Goal: Transaction & Acquisition: Obtain resource

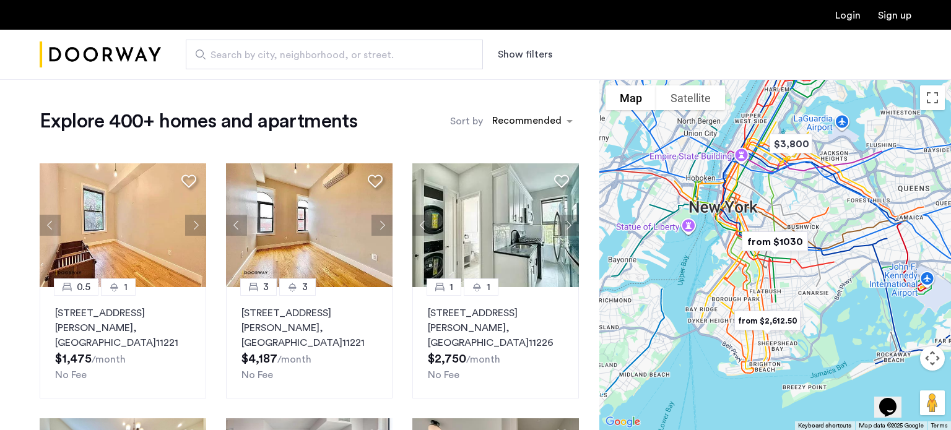
click at [528, 48] on button "Show filters" at bounding box center [525, 54] width 54 height 15
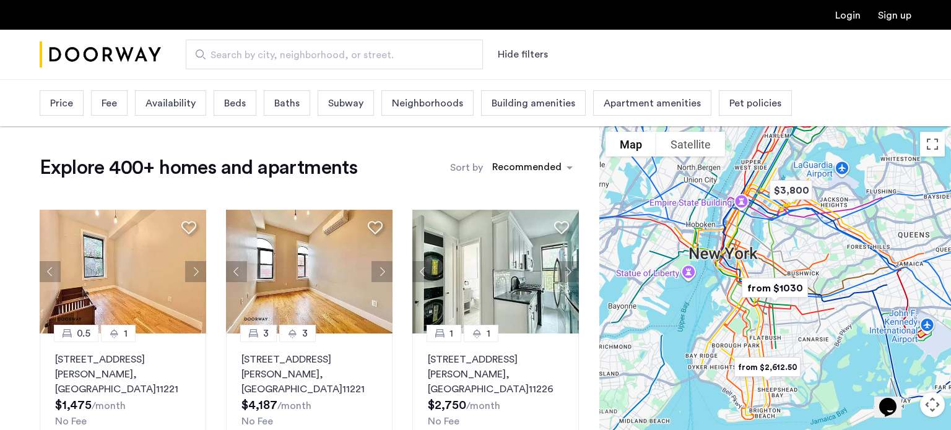
click at [54, 98] on span "Price" at bounding box center [61, 103] width 23 height 15
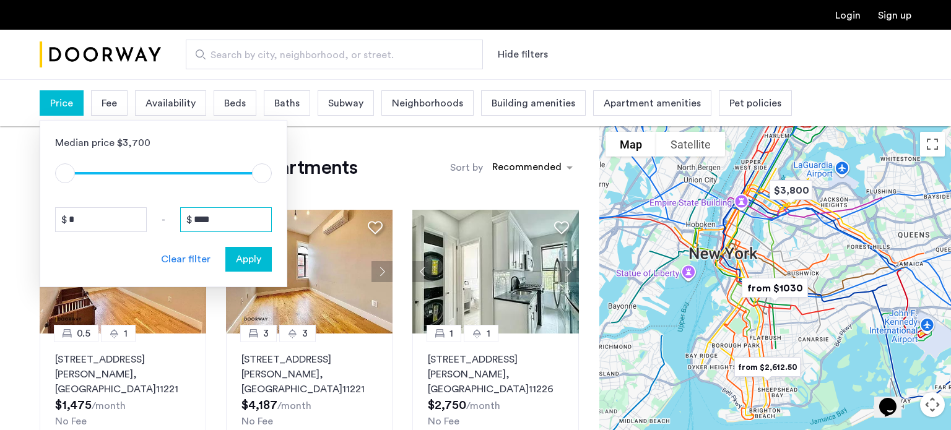
click at [217, 212] on input "****" at bounding box center [226, 219] width 92 height 25
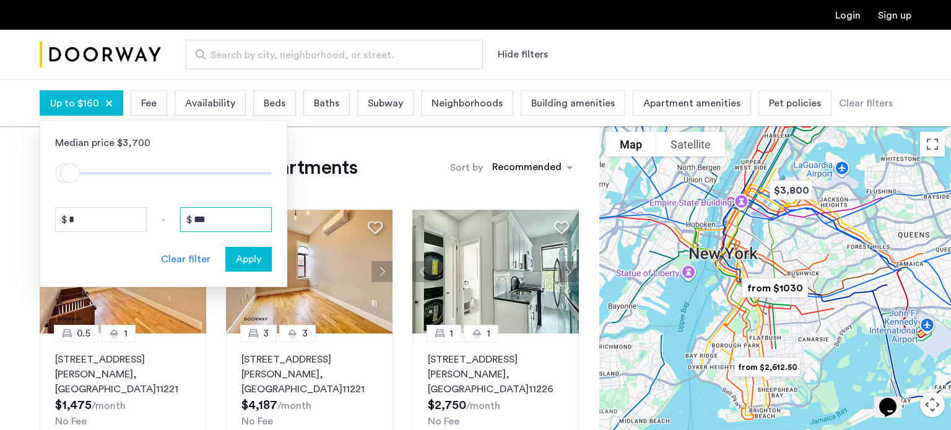
type input "****"
click at [255, 268] on button "Apply" at bounding box center [248, 259] width 46 height 25
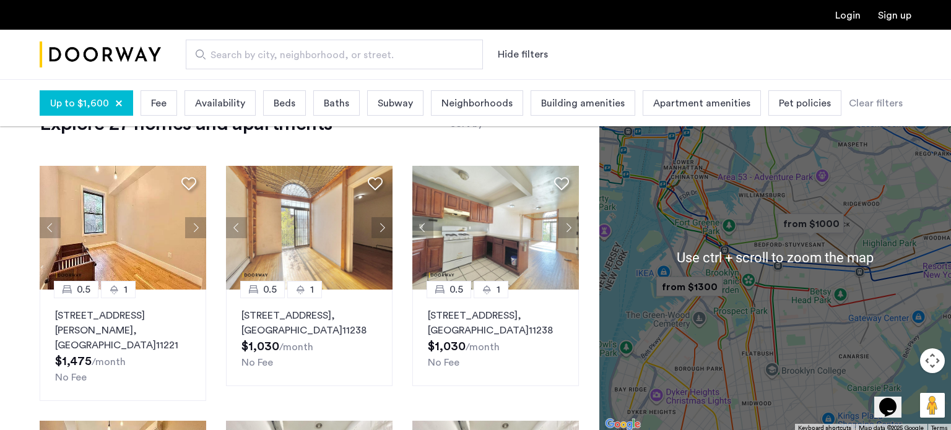
scroll to position [45, 0]
click at [775, 304] on div at bounding box center [775, 256] width 352 height 351
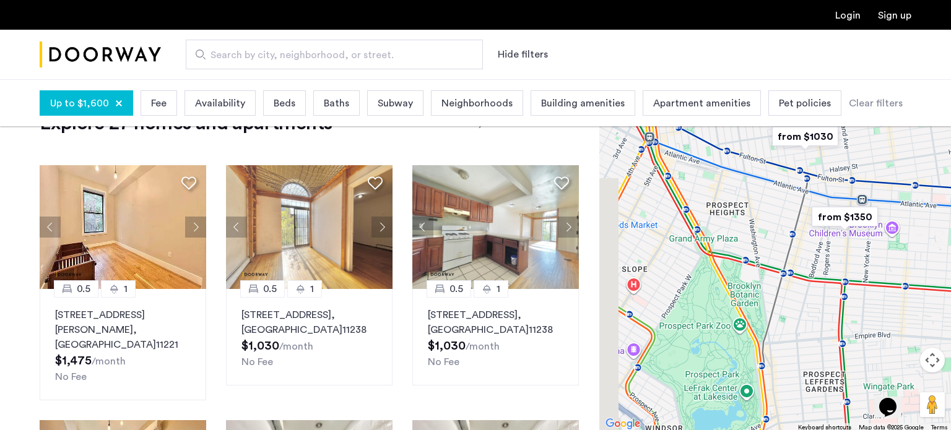
drag, startPoint x: 719, startPoint y: 228, endPoint x: 751, endPoint y: 248, distance: 37.8
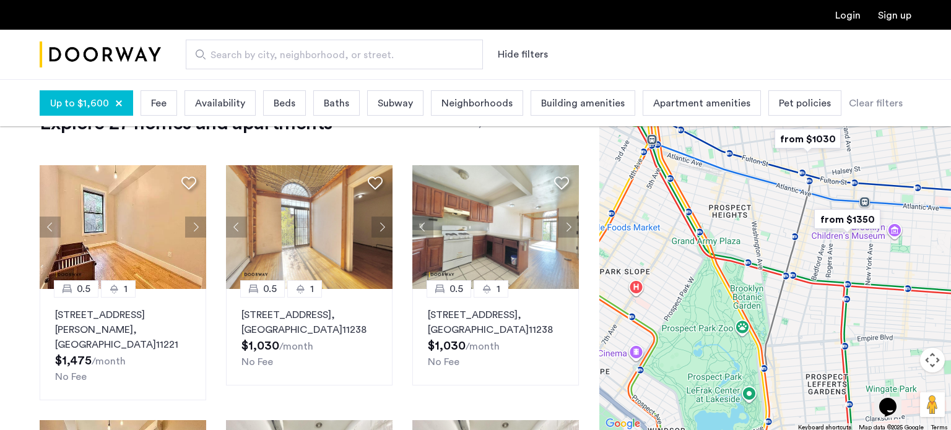
click at [839, 222] on img "from $1350" at bounding box center [847, 220] width 86 height 38
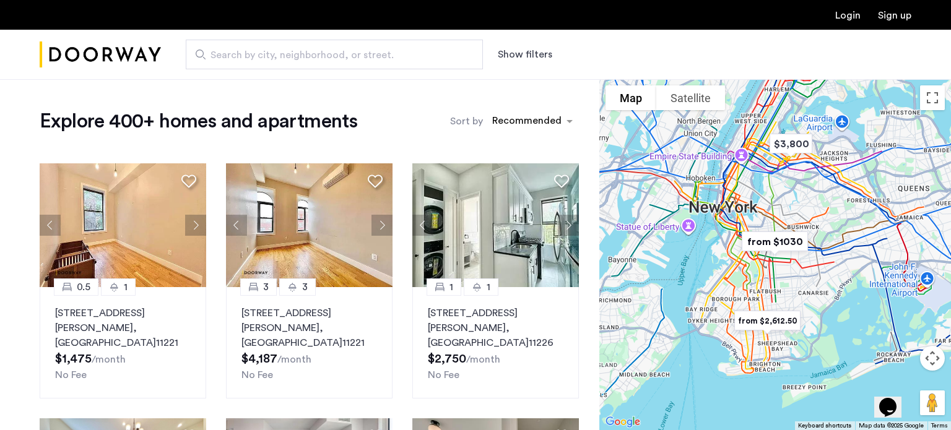
click at [518, 56] on button "Show filters" at bounding box center [525, 54] width 54 height 15
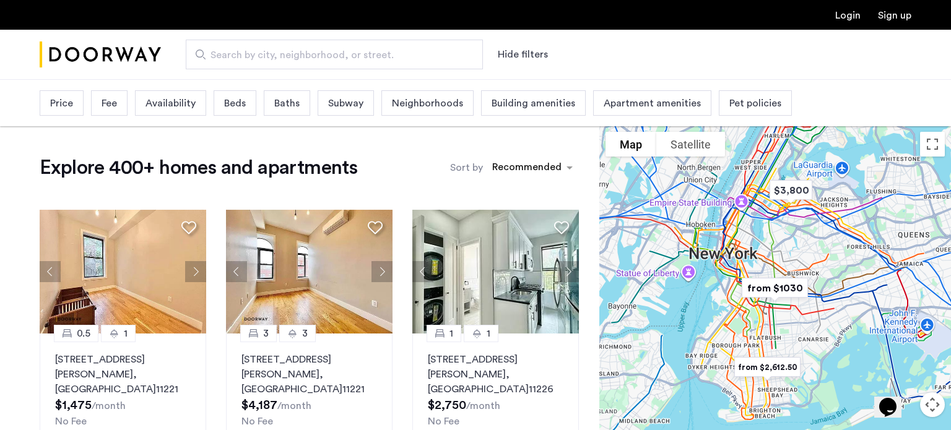
click at [115, 108] on span "Fee" at bounding box center [109, 103] width 15 height 15
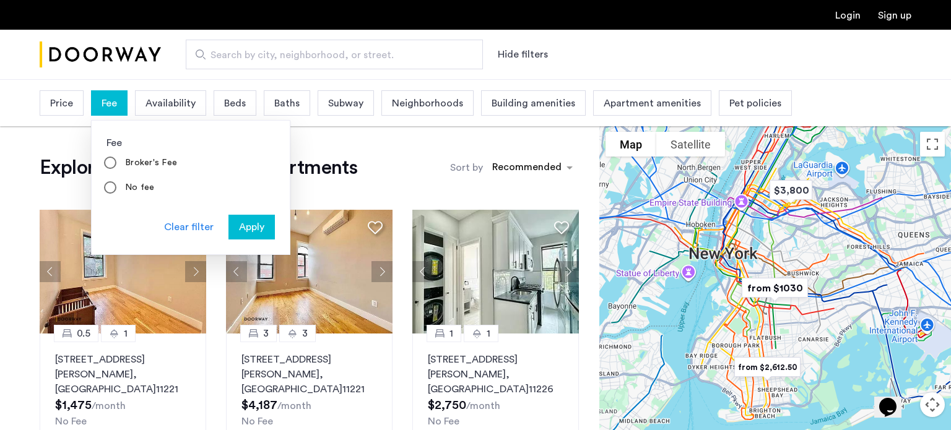
click at [71, 104] on span "Price" at bounding box center [61, 103] width 23 height 15
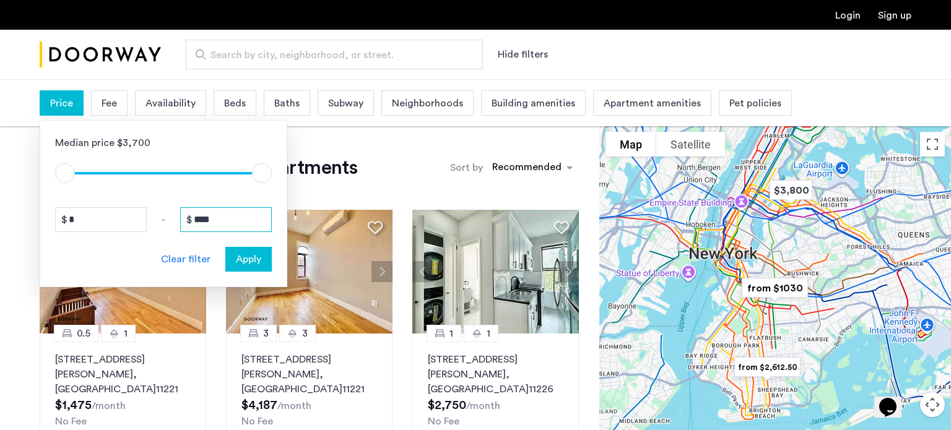
click at [213, 222] on input "****" at bounding box center [226, 219] width 92 height 25
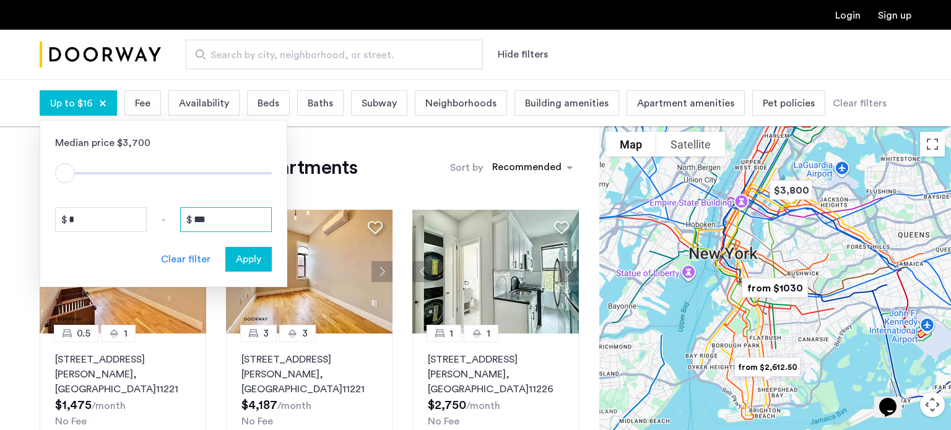
type input "****"
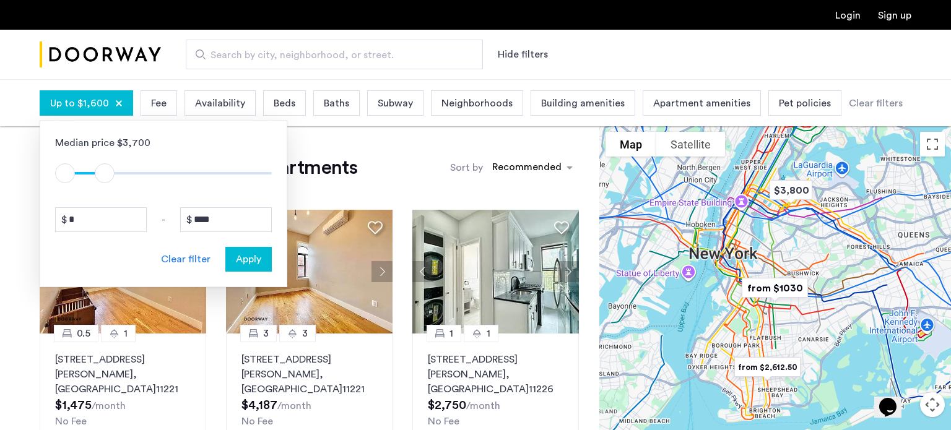
click at [242, 259] on span "Apply" at bounding box center [248, 259] width 25 height 15
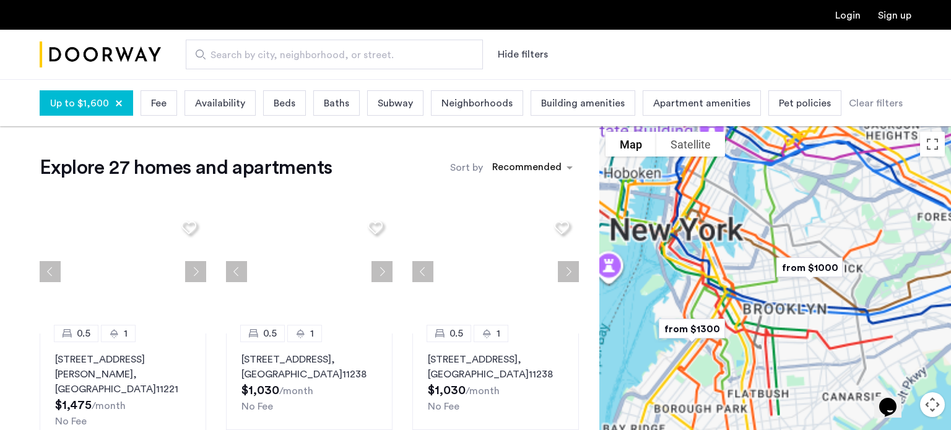
click at [153, 103] on span "Fee" at bounding box center [158, 103] width 15 height 15
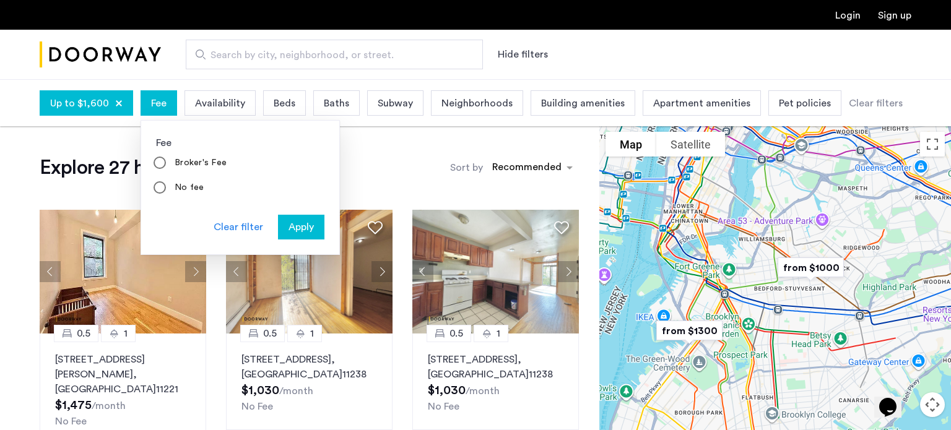
click at [183, 188] on label "No fee" at bounding box center [188, 187] width 32 height 12
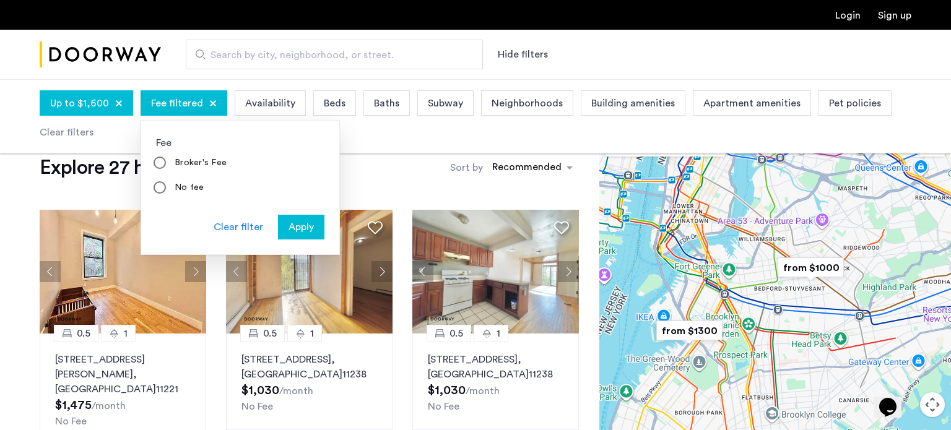
click at [294, 225] on span "Apply" at bounding box center [301, 227] width 25 height 15
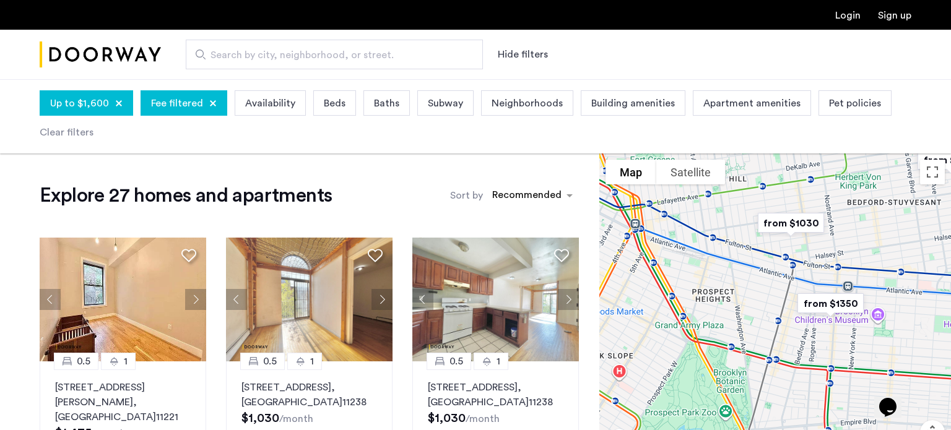
click at [823, 305] on img "from $1350" at bounding box center [831, 304] width 86 height 38
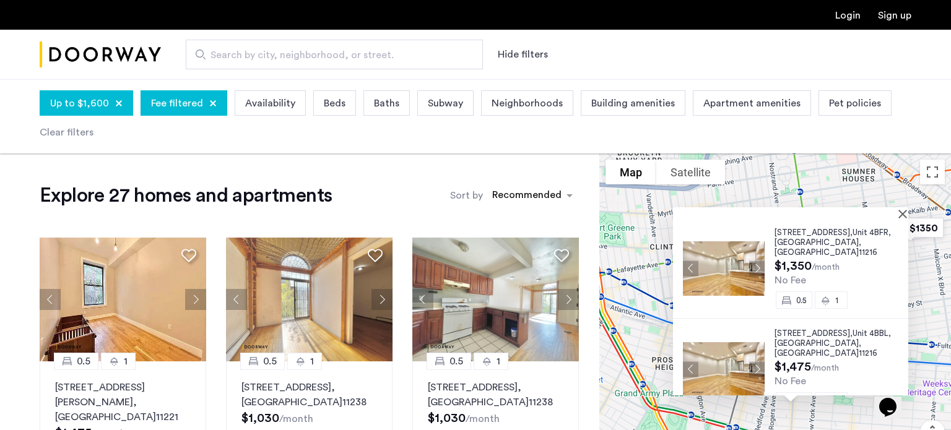
click at [801, 240] on span ", [GEOGRAPHIC_DATA]" at bounding box center [818, 247] width 87 height 18
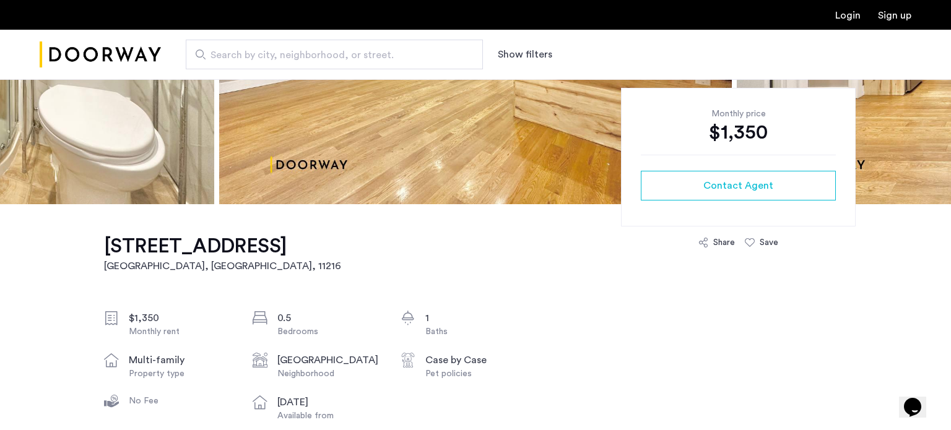
scroll to position [248, 0]
